Goal: Check status

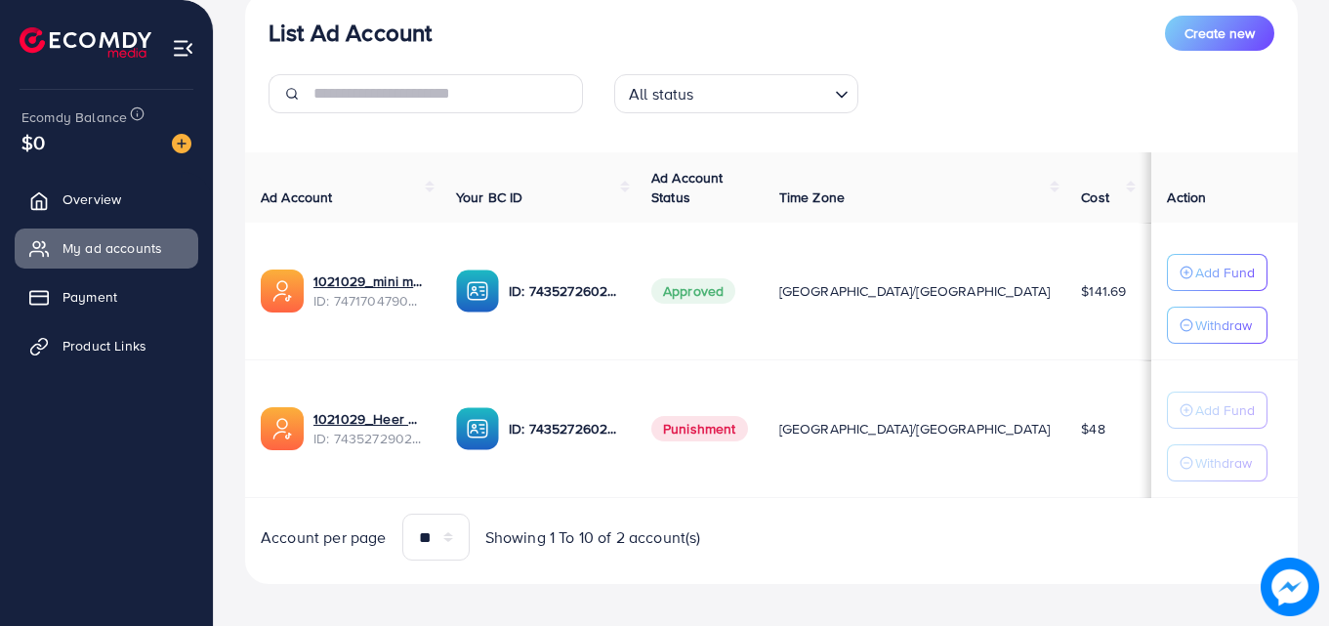
scroll to position [255, 0]
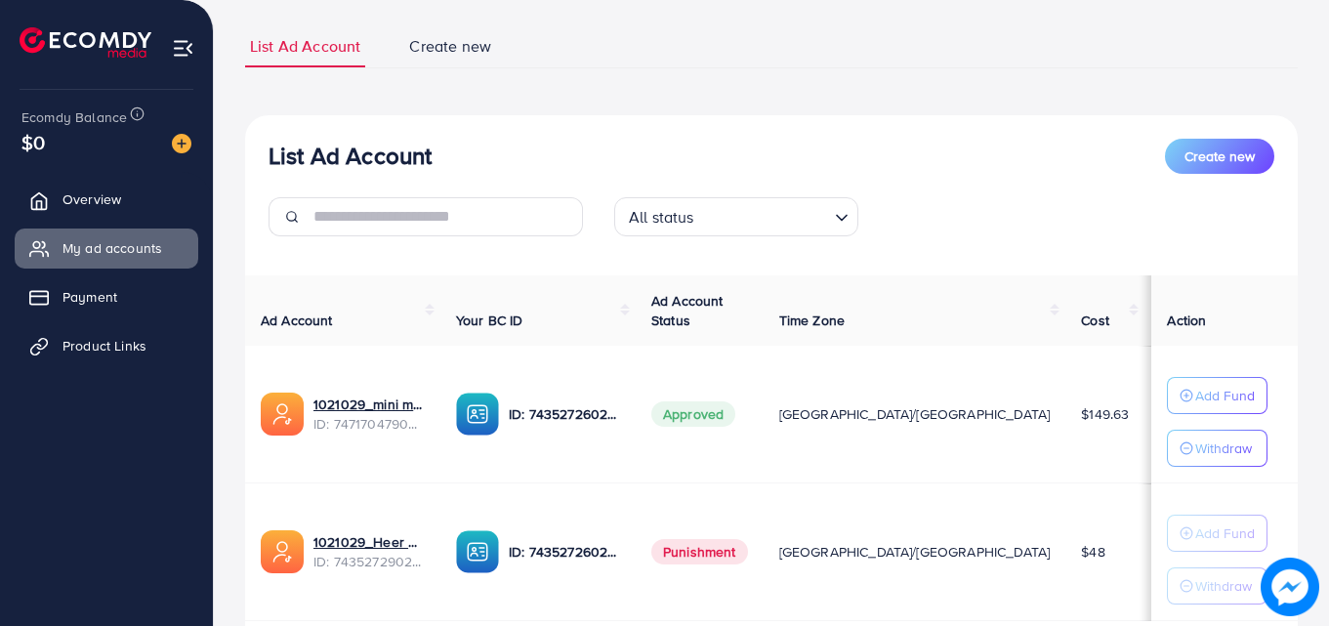
scroll to position [255, 0]
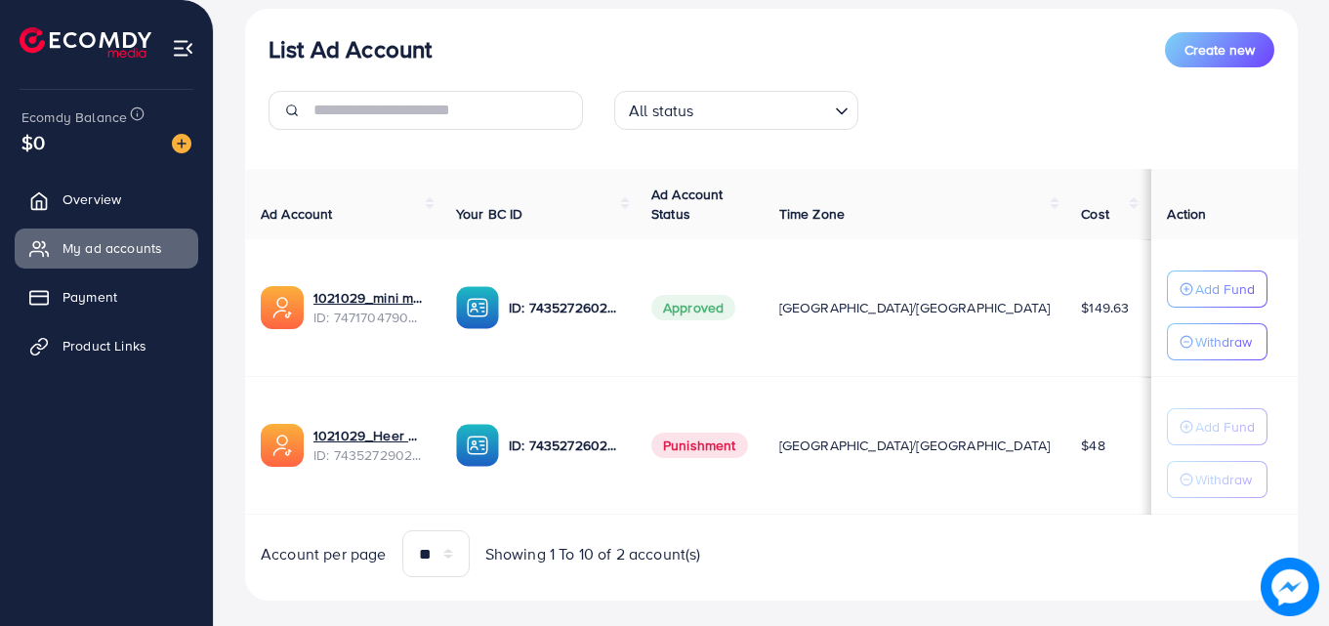
scroll to position [255, 0]
